Goal: Information Seeking & Learning: Learn about a topic

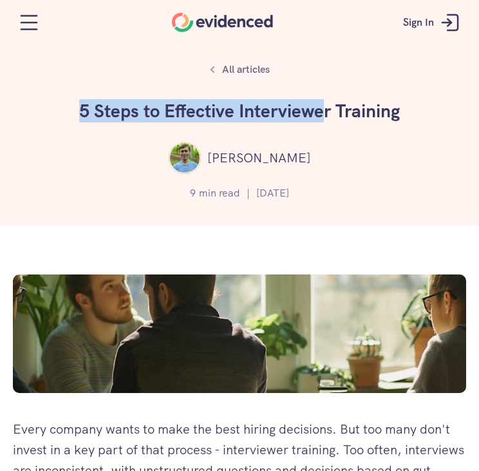
click at [361, 95] on div "All articles 5 Steps to Effective Interviewer Training [PERSON_NAME] 9 min read…" at bounding box center [239, 112] width 479 height 225
drag, startPoint x: 364, startPoint y: 93, endPoint x: 390, endPoint y: 144, distance: 56.5
click at [390, 144] on div "[PERSON_NAME]" at bounding box center [240, 158] width 460 height 32
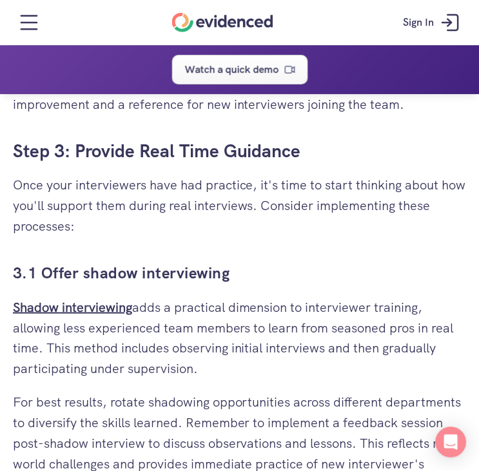
scroll to position [2899, 0]
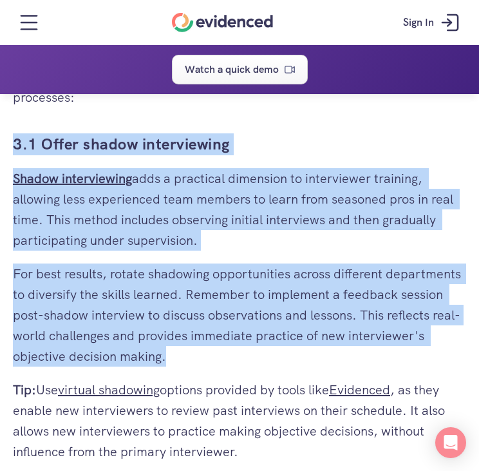
drag, startPoint x: 1, startPoint y: 141, endPoint x: 247, endPoint y: 361, distance: 330.3
click at [247, 361] on div "Every company wants to make the best hiring decisions. But too many don't inves…" at bounding box center [239, 315] width 479 height 5879
copy div "3.1 Offer shadow interviewing Shadow interviewing adds a practical dimension to…"
click at [180, 359] on p "For best results, rotate shadowing opportunities across different departments t…" at bounding box center [240, 314] width 454 height 103
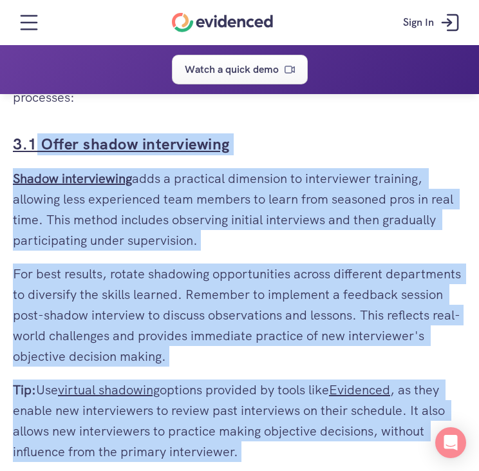
drag, startPoint x: 13, startPoint y: 138, endPoint x: 32, endPoint y: 142, distance: 19.2
click at [32, 142] on div "Every company wants to make the best hiring decisions. But too many don't inves…" at bounding box center [240, 387] width 454 height 5734
drag, startPoint x: 321, startPoint y: 141, endPoint x: 301, endPoint y: 140, distance: 20.0
click at [320, 141] on h3 "3.1 Offer shadow interviewing" at bounding box center [240, 144] width 454 height 22
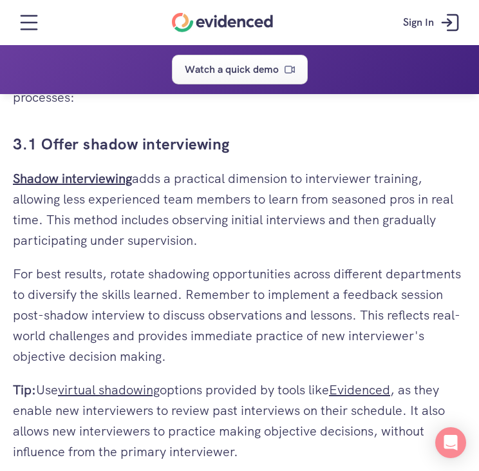
click at [251, 107] on p "Once your interviewers have had practice, it's time to start thinking about how…" at bounding box center [240, 77] width 454 height 62
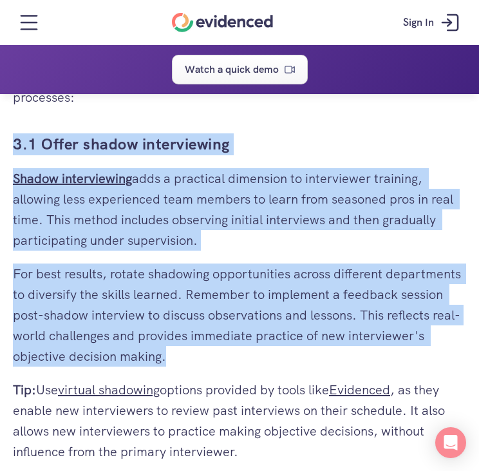
drag, startPoint x: 10, startPoint y: 126, endPoint x: 296, endPoint y: 358, distance: 367.3
click at [297, 359] on div "Every company wants to make the best hiring decisions. But too many don't inves…" at bounding box center [239, 315] width 479 height 5879
copy div "3.1 Offer shadow interviewing Shadow interviewing adds a practical dimension to…"
click at [247, 142] on h3 "3.1 Offer shadow interviewing" at bounding box center [240, 144] width 454 height 22
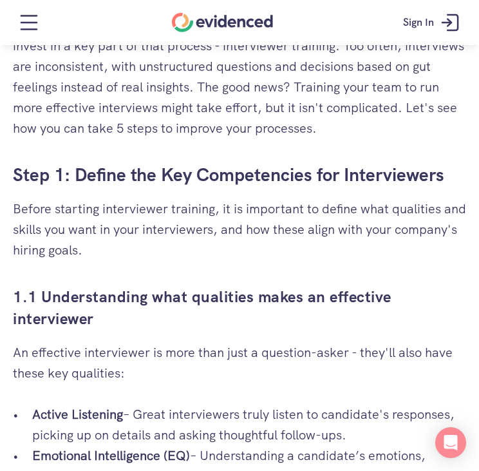
scroll to position [0, 0]
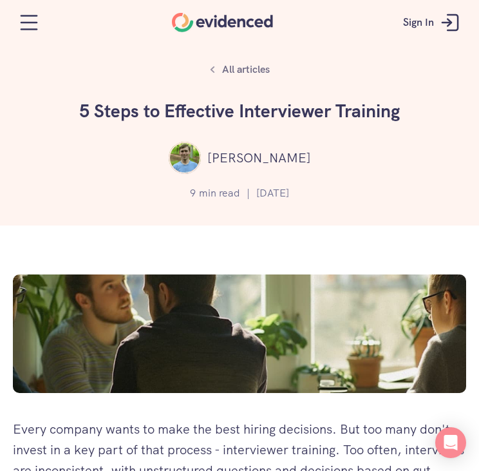
drag, startPoint x: 79, startPoint y: 102, endPoint x: 413, endPoint y: 125, distance: 335.1
click at [413, 125] on div "All articles 5 Steps to Effective Interviewer Training [PERSON_NAME] 9 min read…" at bounding box center [239, 112] width 479 height 225
copy h1 "5 Steps to Effective Interviewer Training"
drag, startPoint x: 222, startPoint y: 153, endPoint x: 293, endPoint y: 162, distance: 71.4
click at [293, 162] on p "[PERSON_NAME]" at bounding box center [259, 158] width 104 height 21
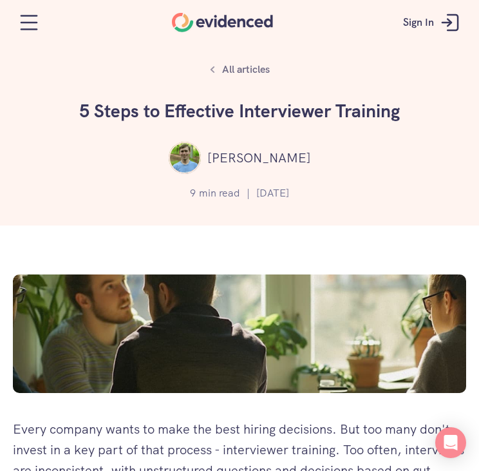
copy p "[PERSON_NAME]"
